Goal: Register for event/course

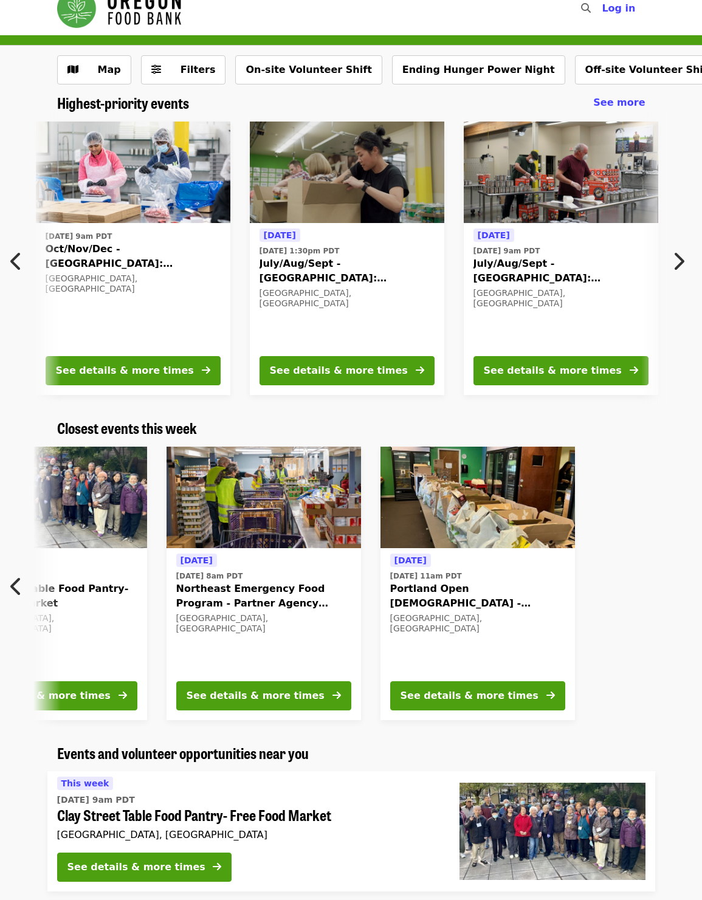
scroll to position [0, 440]
click at [175, 75] on span "Filters" at bounding box center [191, 70] width 47 height 15
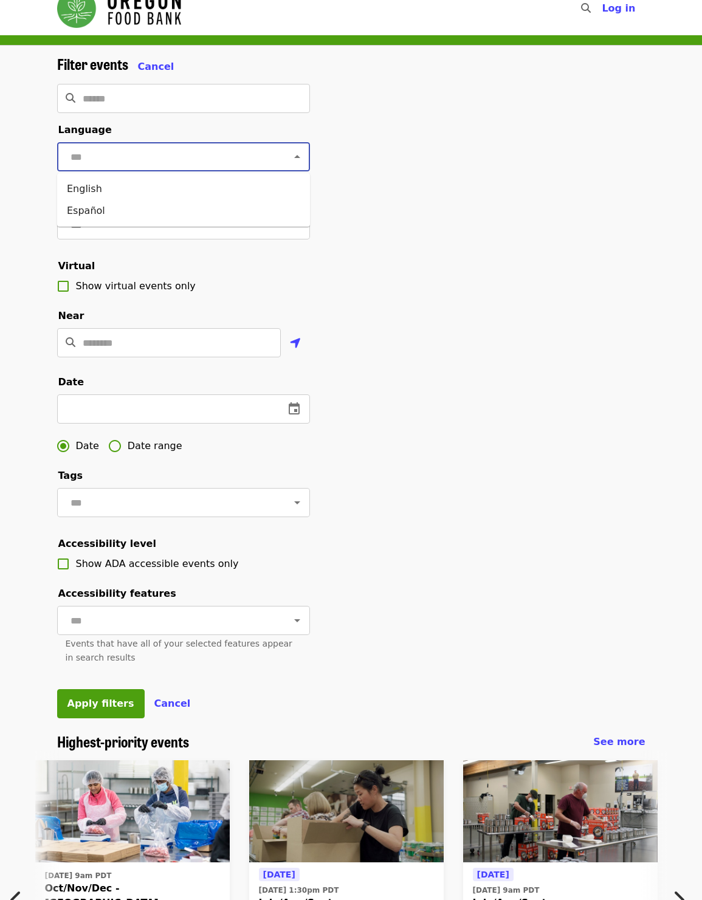
click at [179, 165] on input "text" at bounding box center [169, 156] width 204 height 23
click at [173, 187] on li "English" at bounding box center [183, 189] width 253 height 22
type input "*******"
click at [160, 230] on input "text" at bounding box center [169, 224] width 204 height 23
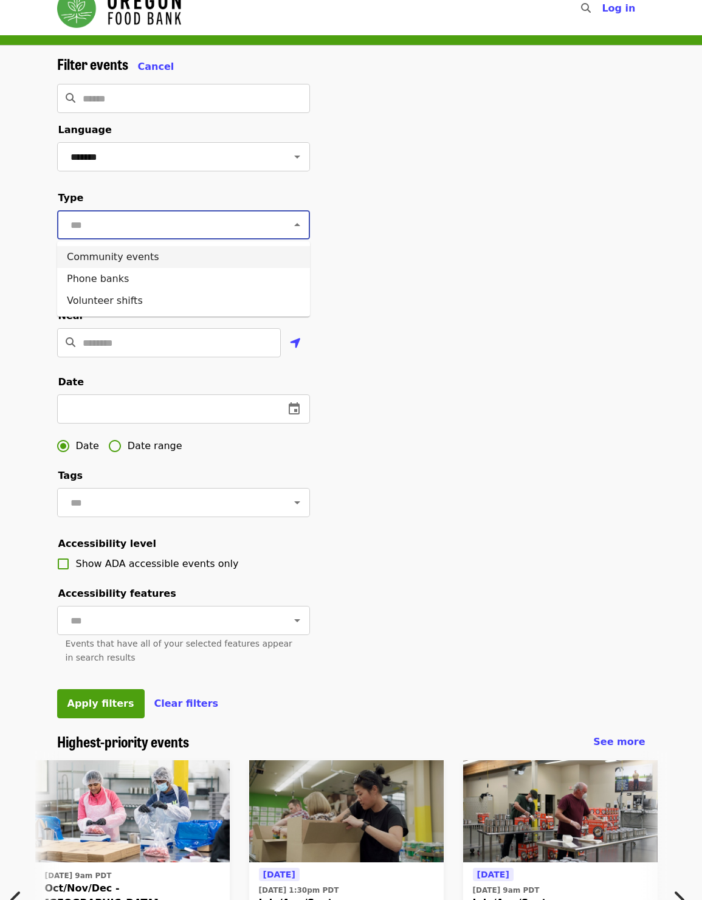
click at [467, 204] on div "Filter events Cancel ​ Language ******* ​ Type ​ Virtual Show virtual events on…" at bounding box center [351, 393] width 608 height 677
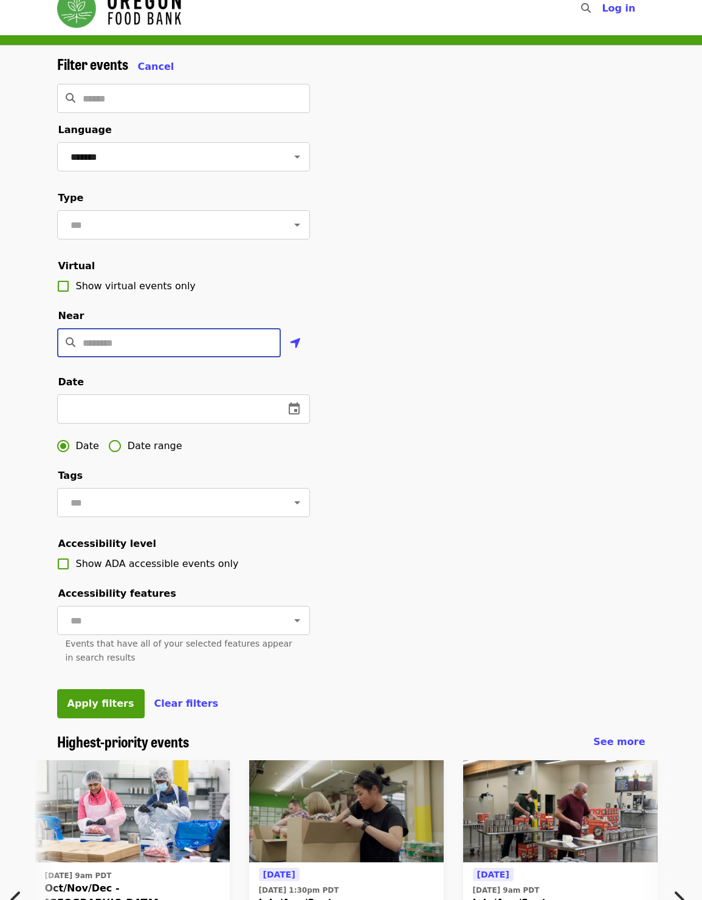
click at [218, 332] on input "Location" at bounding box center [182, 342] width 198 height 29
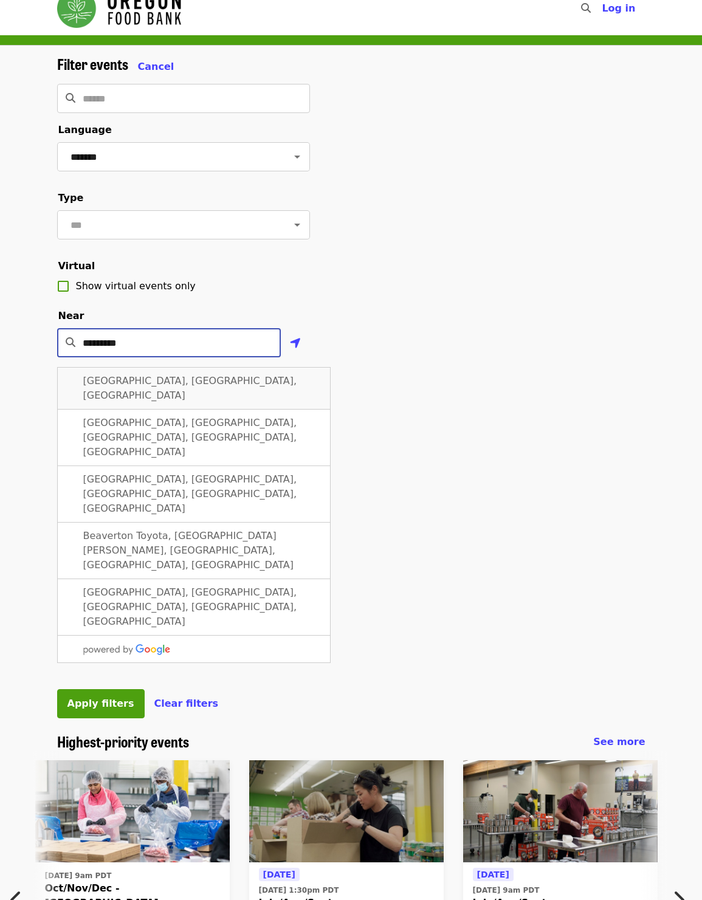
click at [205, 374] on div "[GEOGRAPHIC_DATA], [GEOGRAPHIC_DATA], [GEOGRAPHIC_DATA]" at bounding box center [193, 388] width 273 height 43
type input "**********"
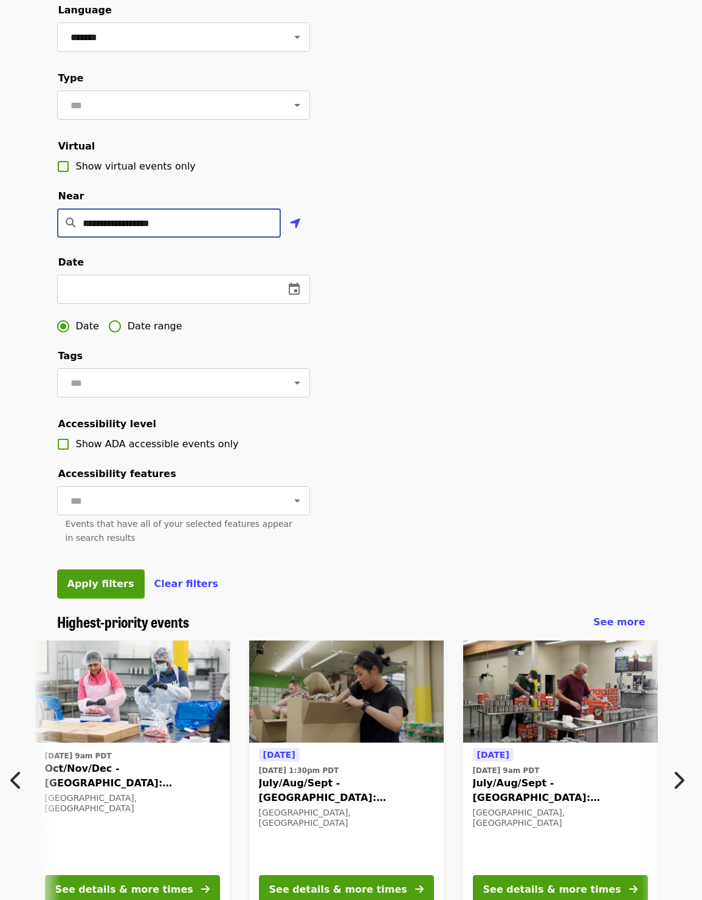
scroll to position [125, 0]
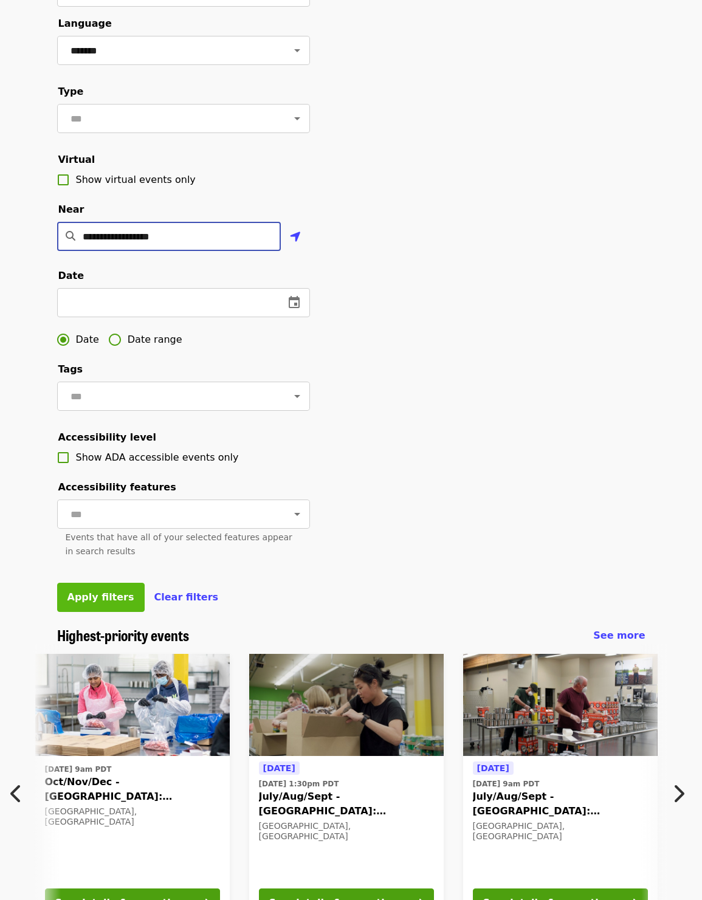
click at [110, 602] on button "Apply filters" at bounding box center [100, 597] width 87 height 29
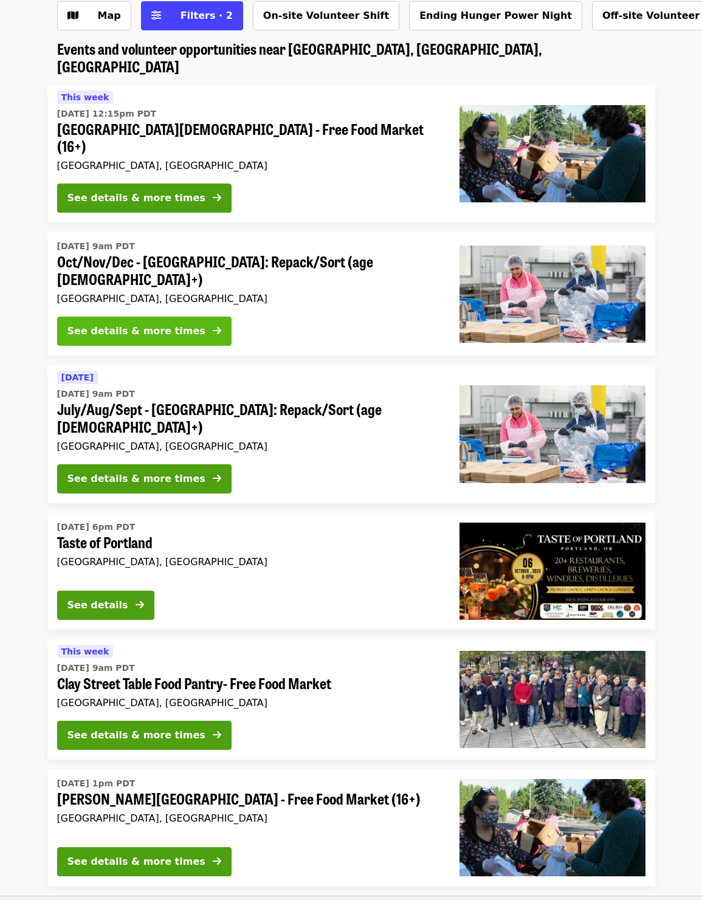
click at [173, 324] on div "See details & more times" at bounding box center [136, 331] width 138 height 15
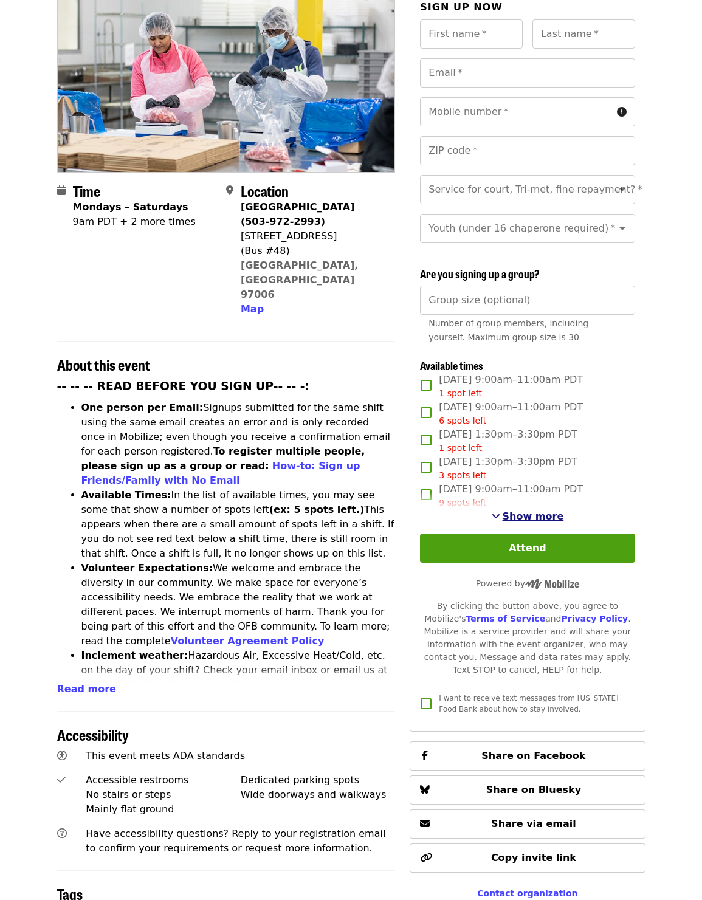
click at [515, 510] on span "Show more" at bounding box center [532, 516] width 61 height 12
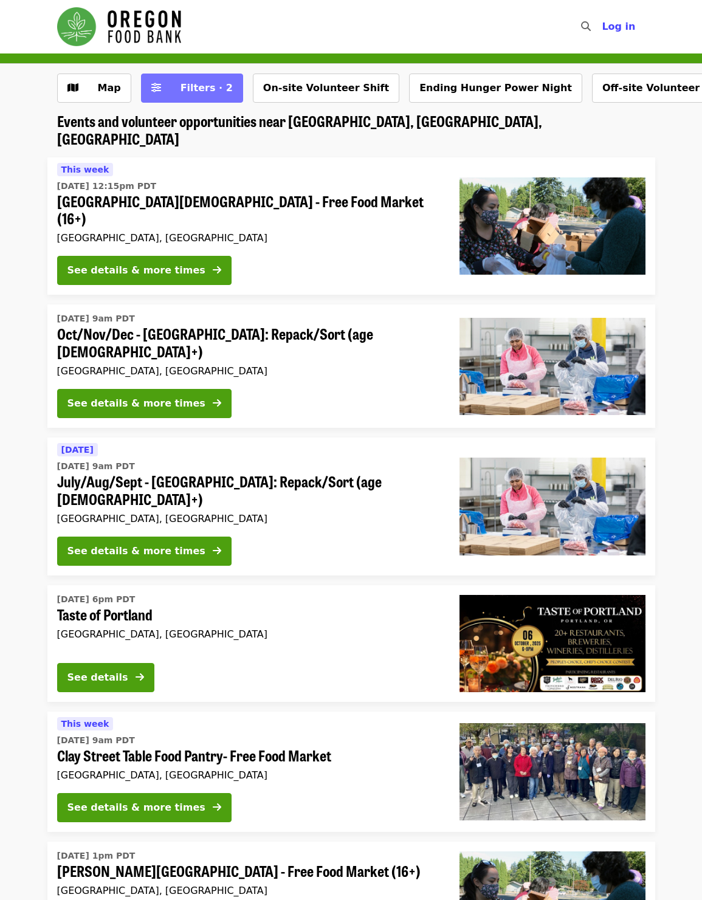
click at [187, 81] on span "Filters · 2" at bounding box center [200, 88] width 64 height 15
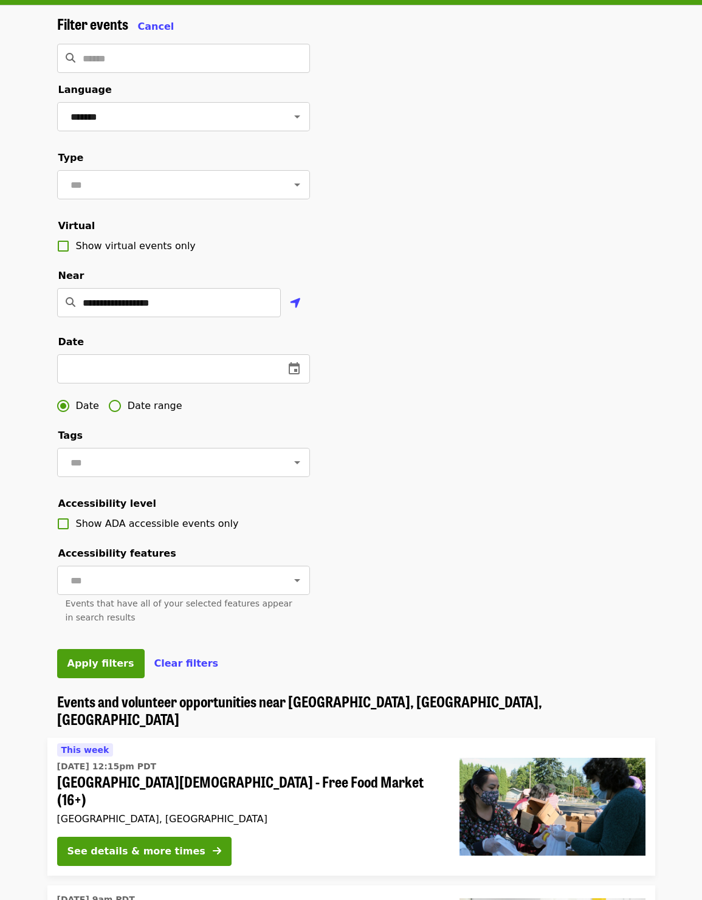
scroll to position [60, 0]
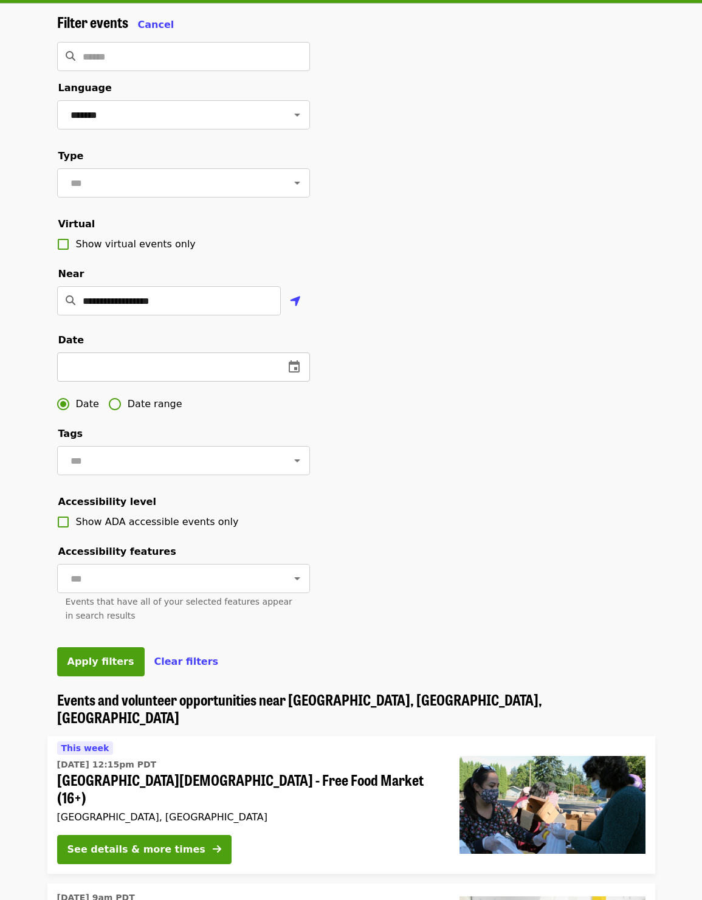
click at [297, 368] on icon "change date" at bounding box center [294, 367] width 15 height 15
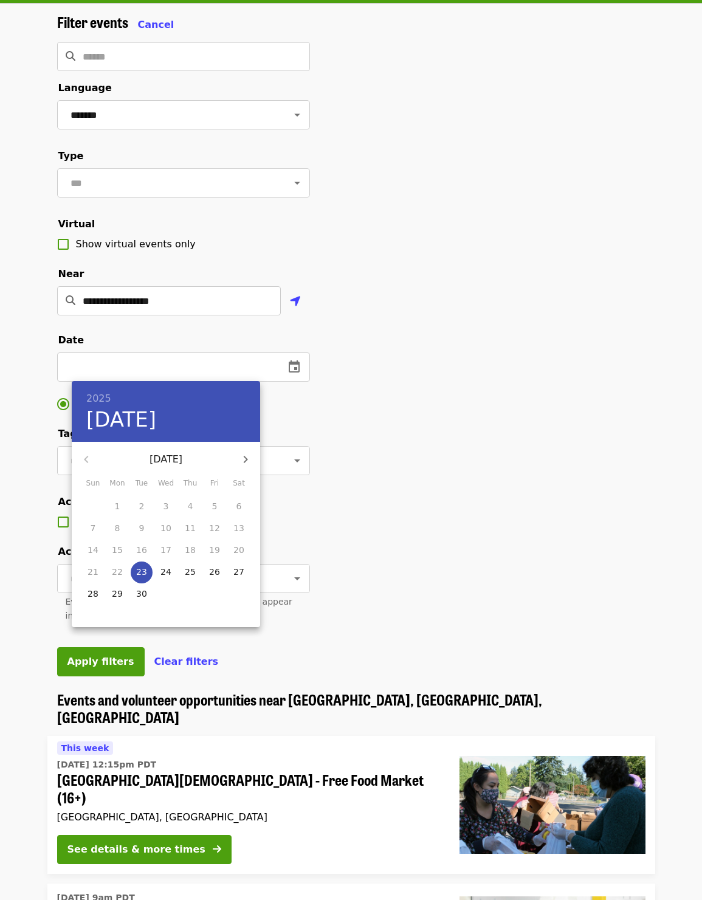
click at [401, 420] on div at bounding box center [351, 450] width 702 height 900
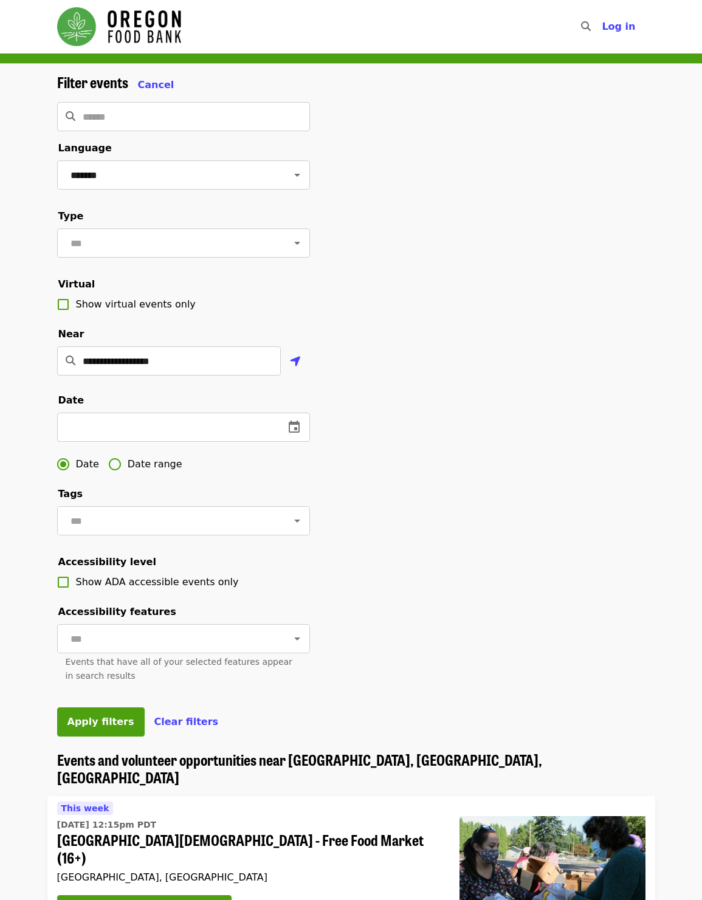
scroll to position [0, 0]
click at [193, 233] on input "text" at bounding box center [169, 242] width 204 height 23
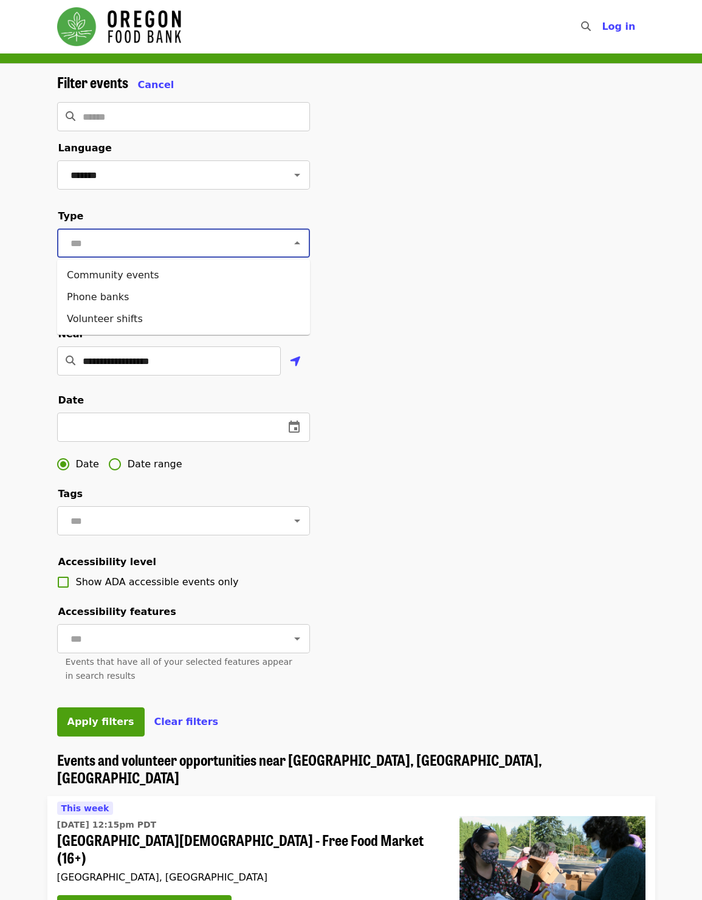
click at [451, 267] on div "**********" at bounding box center [351, 412] width 608 height 677
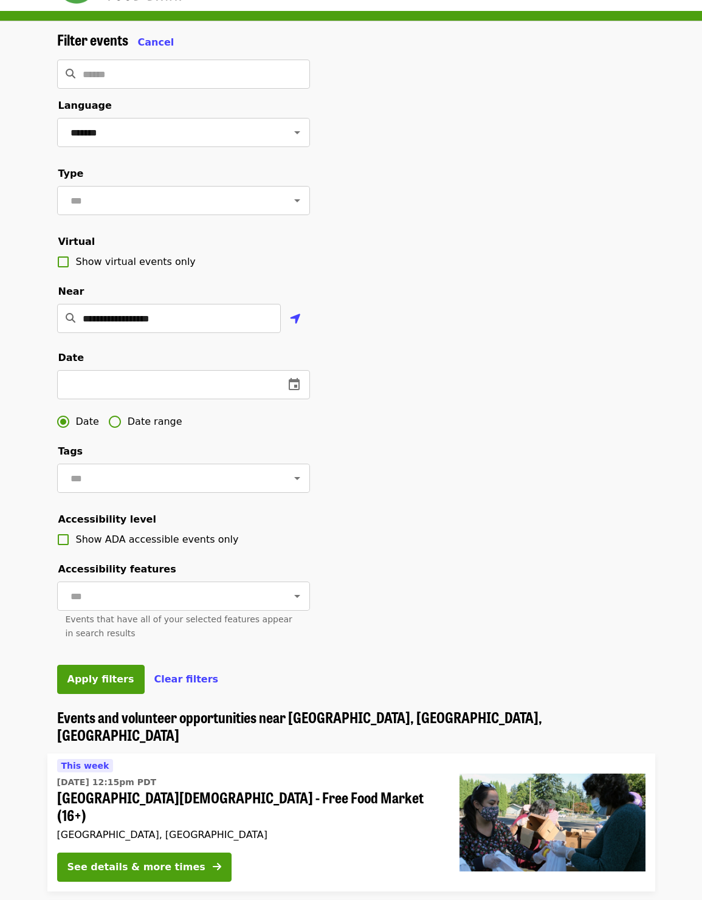
scroll to position [44, 0]
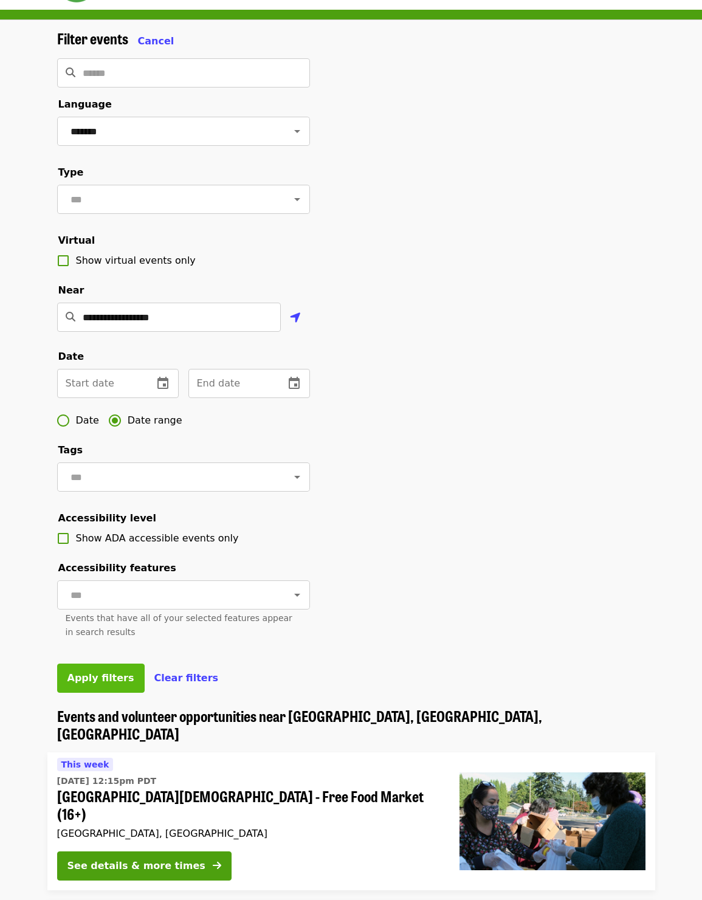
click at [117, 682] on span "Apply filters" at bounding box center [100, 678] width 67 height 12
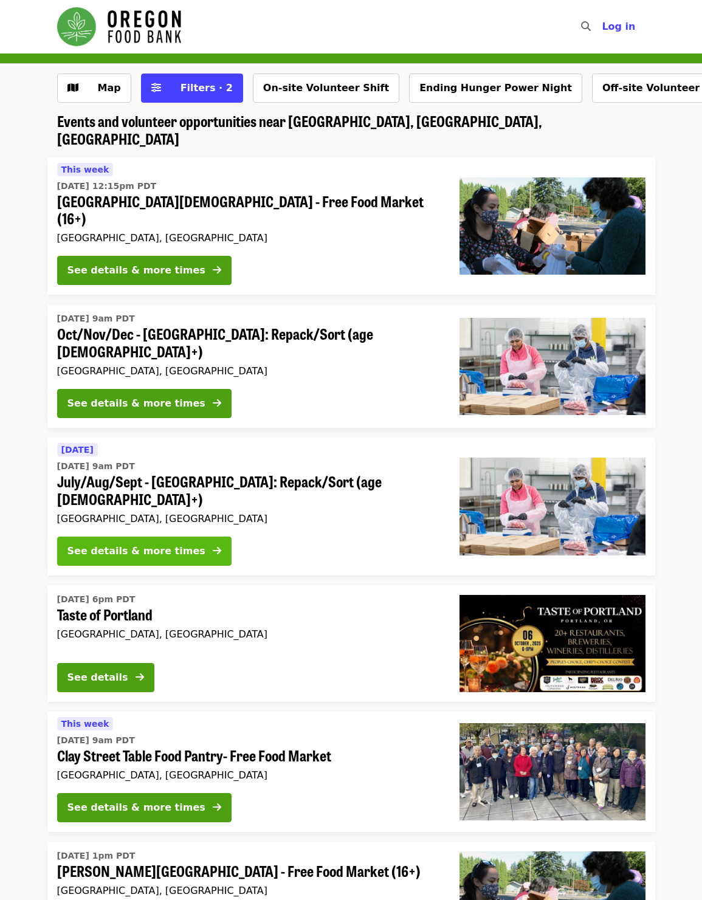
click at [150, 544] on div "See details & more times" at bounding box center [136, 551] width 138 height 15
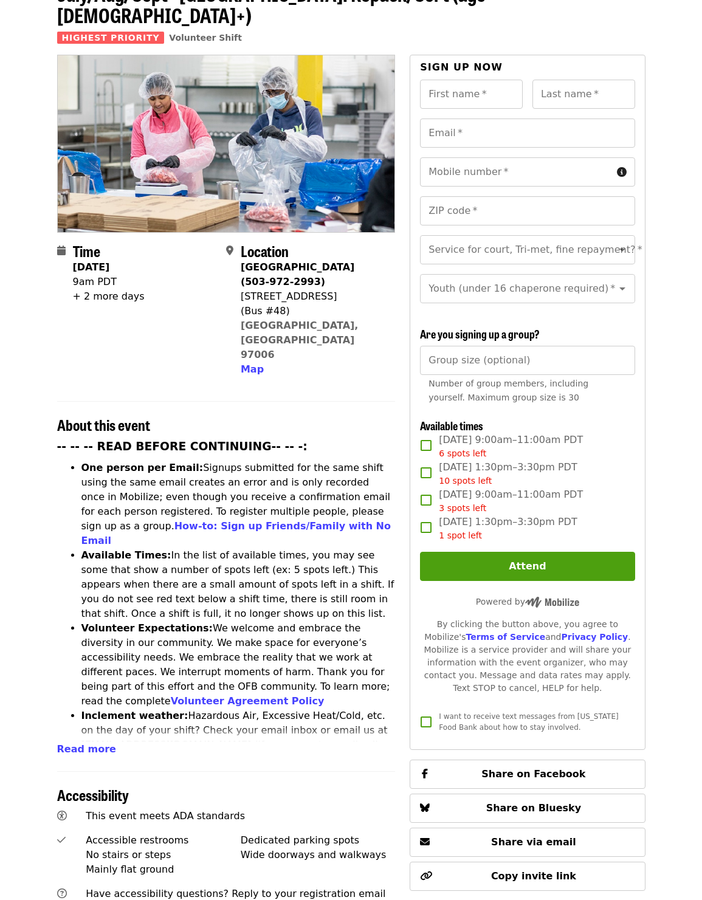
scroll to position [88, 0]
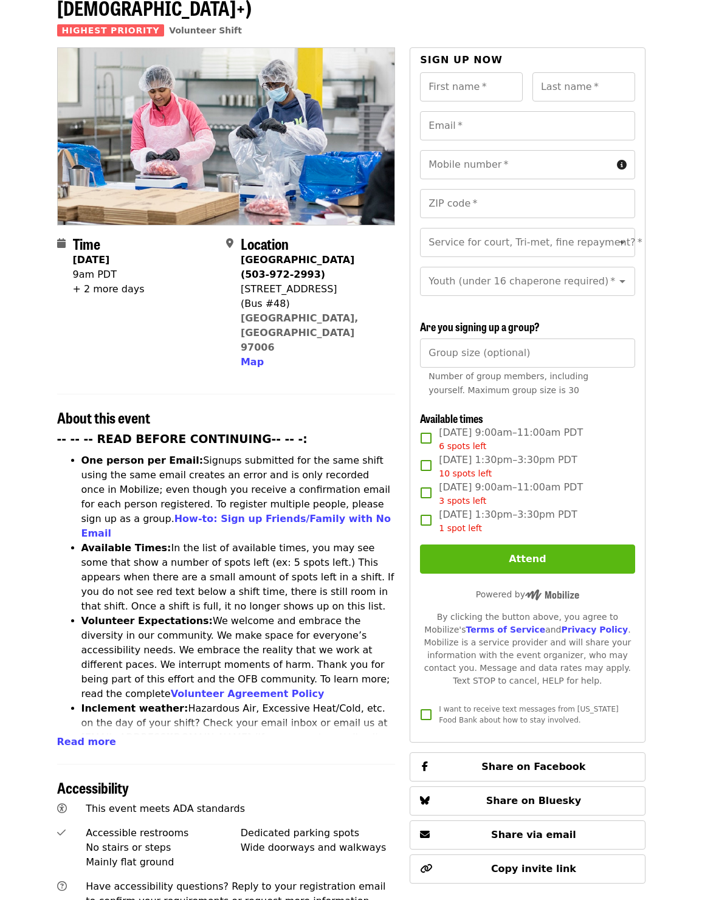
click at [507, 544] on button "Attend" at bounding box center [527, 558] width 214 height 29
click at [512, 544] on button "Attend" at bounding box center [527, 558] width 214 height 29
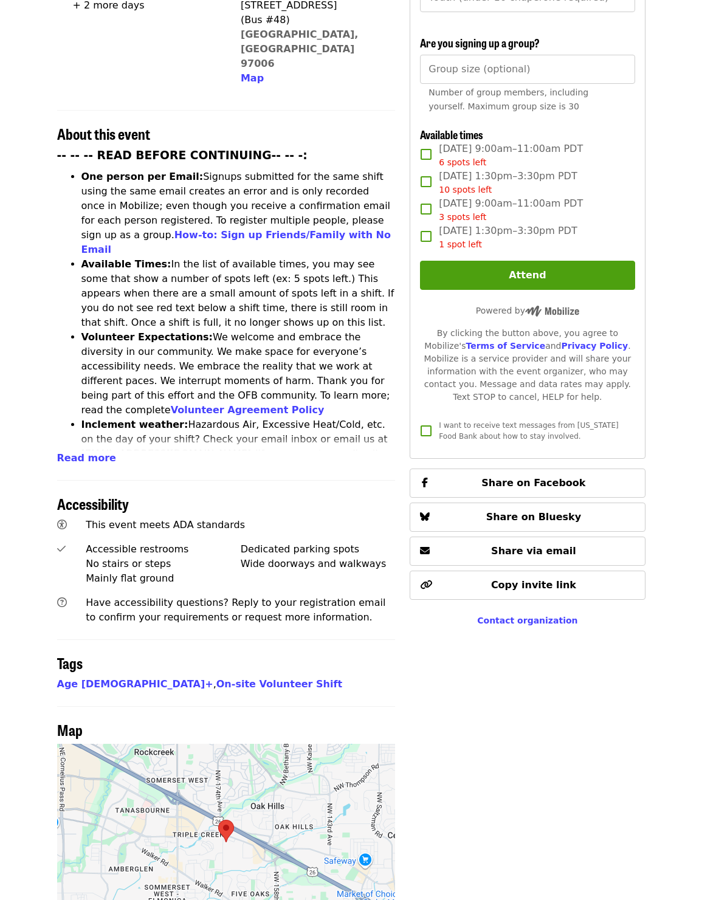
scroll to position [372, 0]
click at [536, 615] on span "Contact organization" at bounding box center [527, 620] width 100 height 10
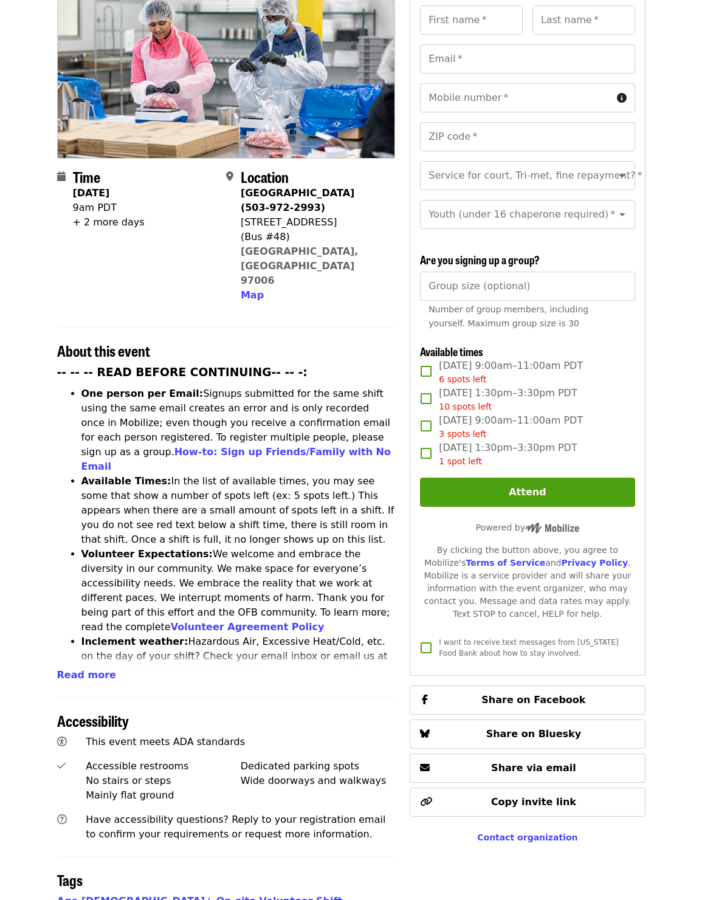
scroll to position [163, 0]
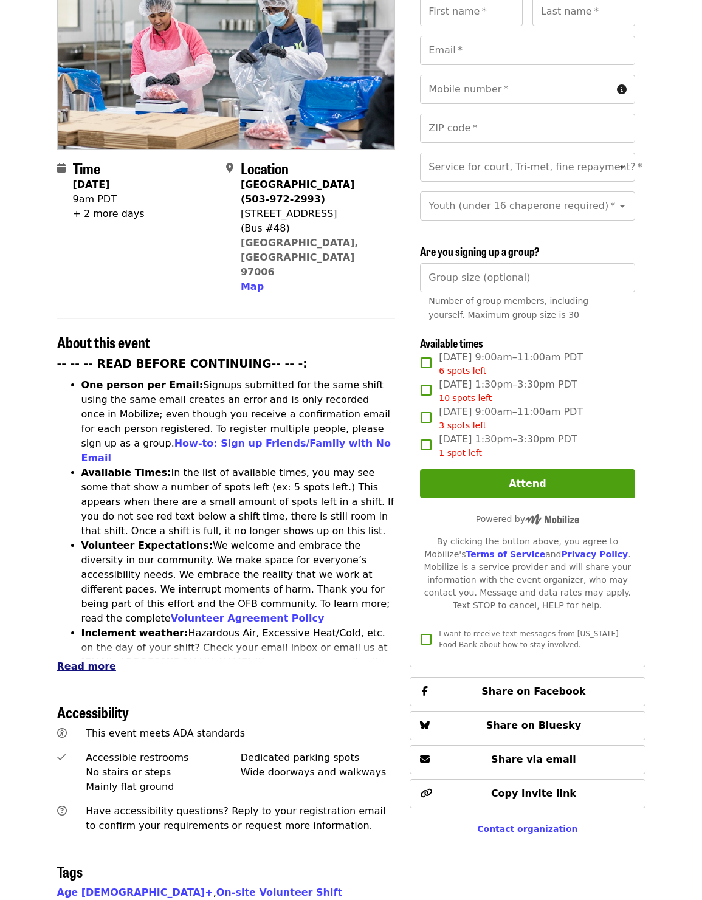
click at [94, 660] on span "Read more" at bounding box center [86, 666] width 59 height 12
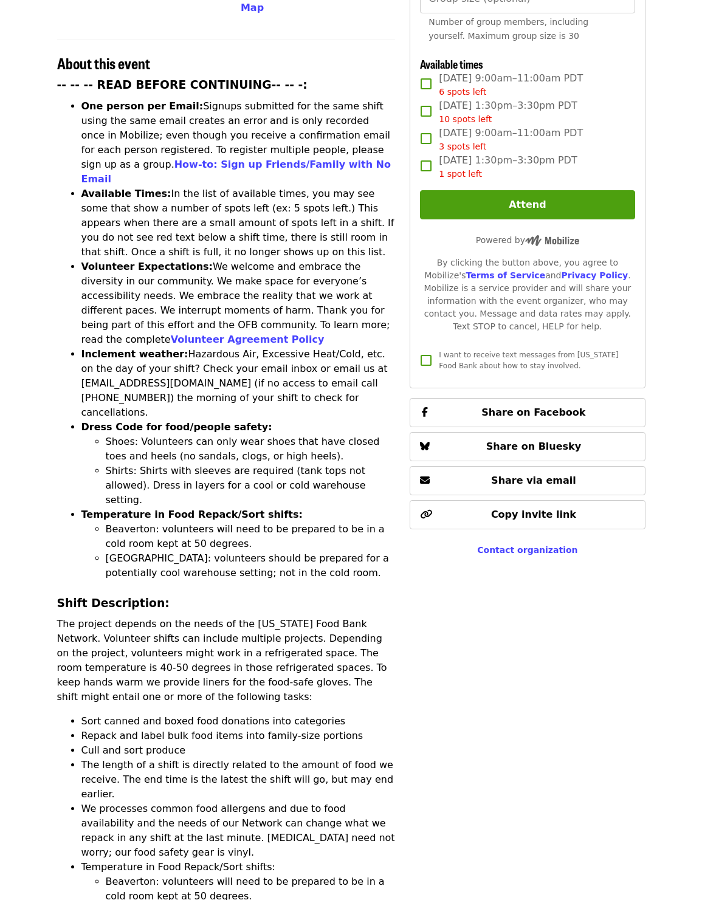
scroll to position [459, 0]
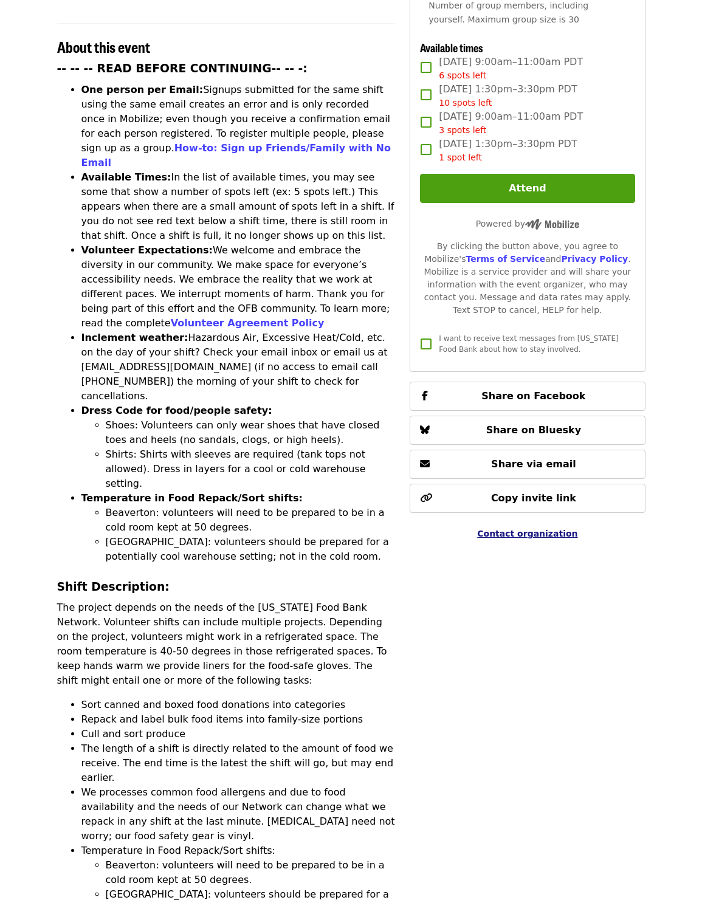
click at [513, 529] on span "Contact organization" at bounding box center [527, 534] width 100 height 10
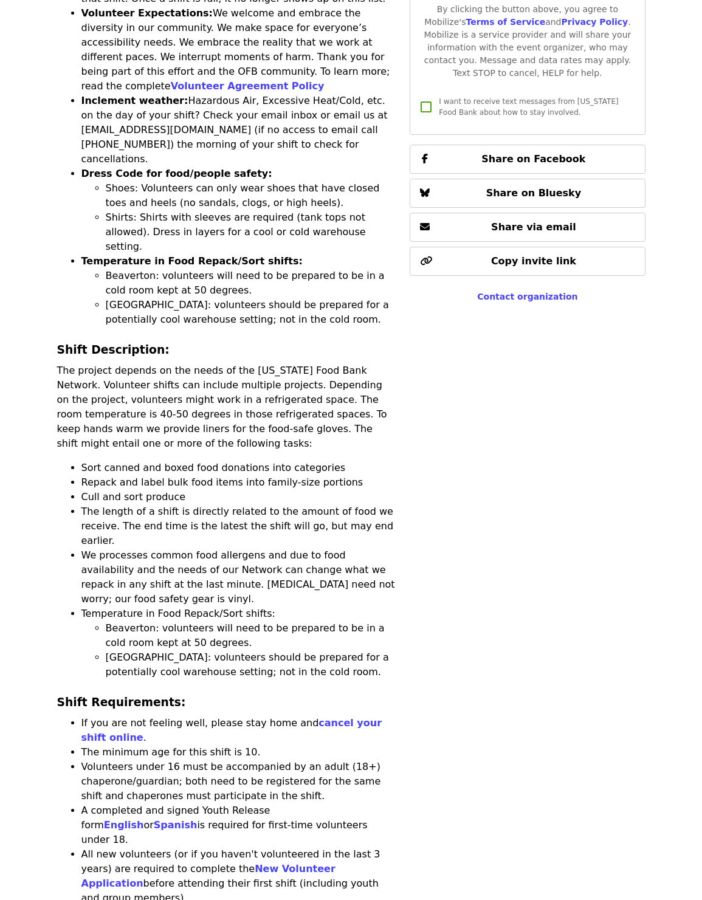
scroll to position [584, 0]
